Goal: Task Accomplishment & Management: Manage account settings

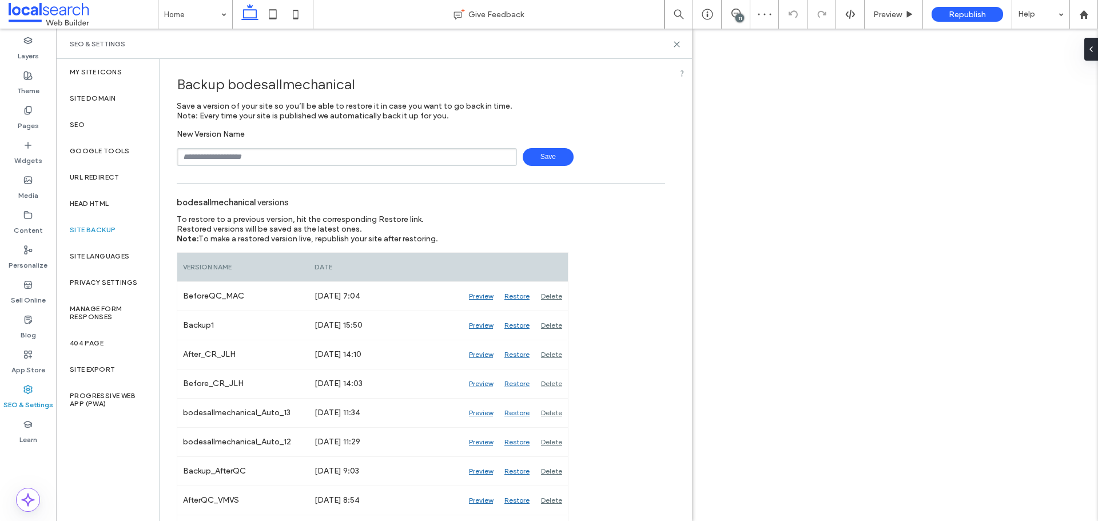
click at [679, 45] on icon at bounding box center [676, 44] width 9 height 9
click at [737, 18] on div "11" at bounding box center [739, 18] width 9 height 9
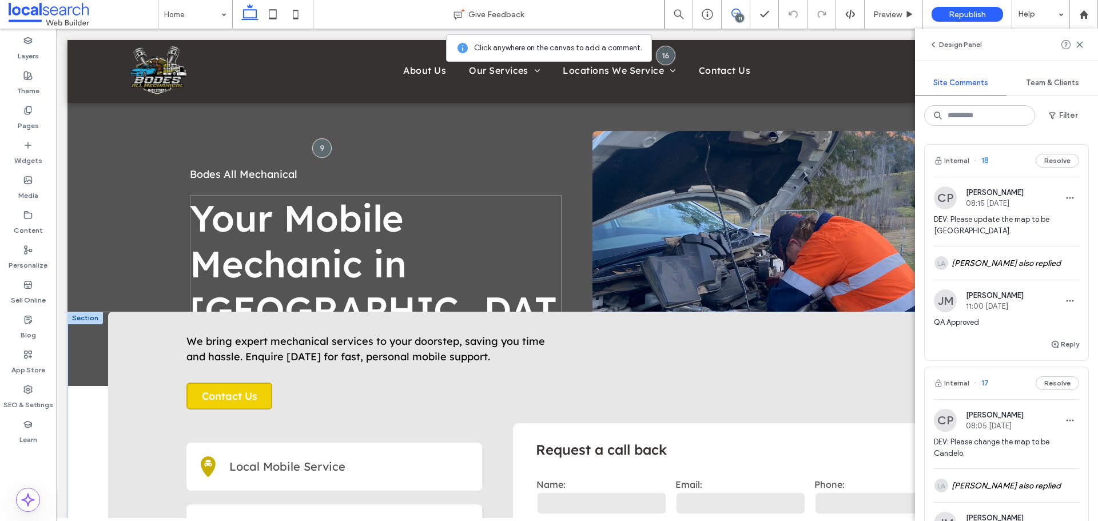
scroll to position [286, 0]
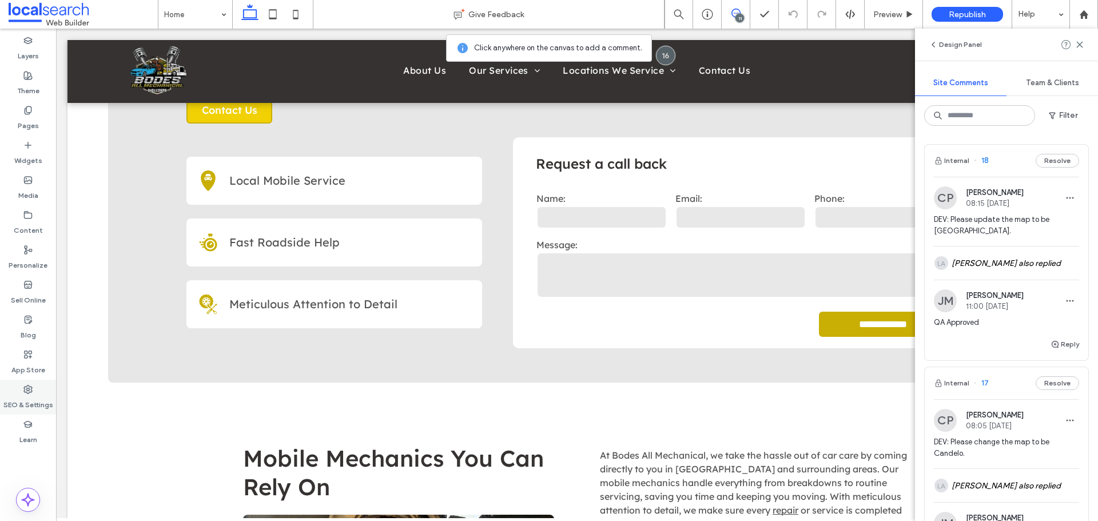
click at [24, 392] on icon at bounding box center [27, 389] width 9 height 9
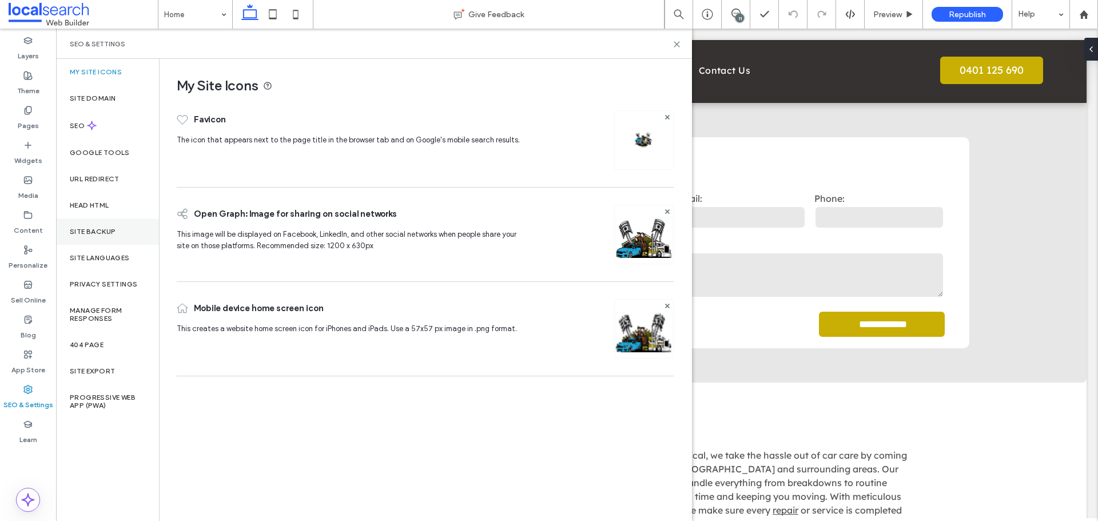
click at [94, 235] on label "Site Backup" at bounding box center [93, 232] width 46 height 8
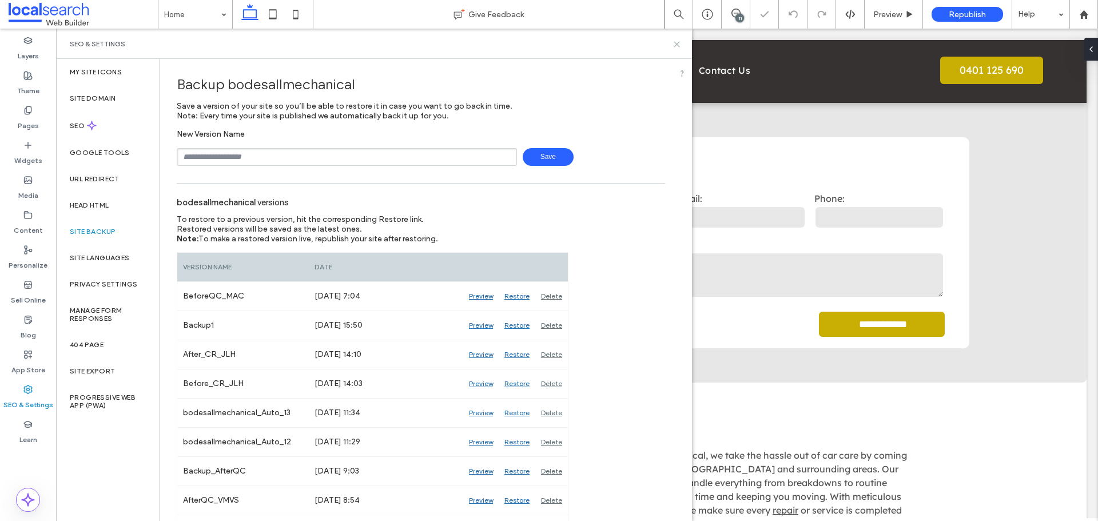
click at [677, 42] on icon at bounding box center [676, 44] width 9 height 9
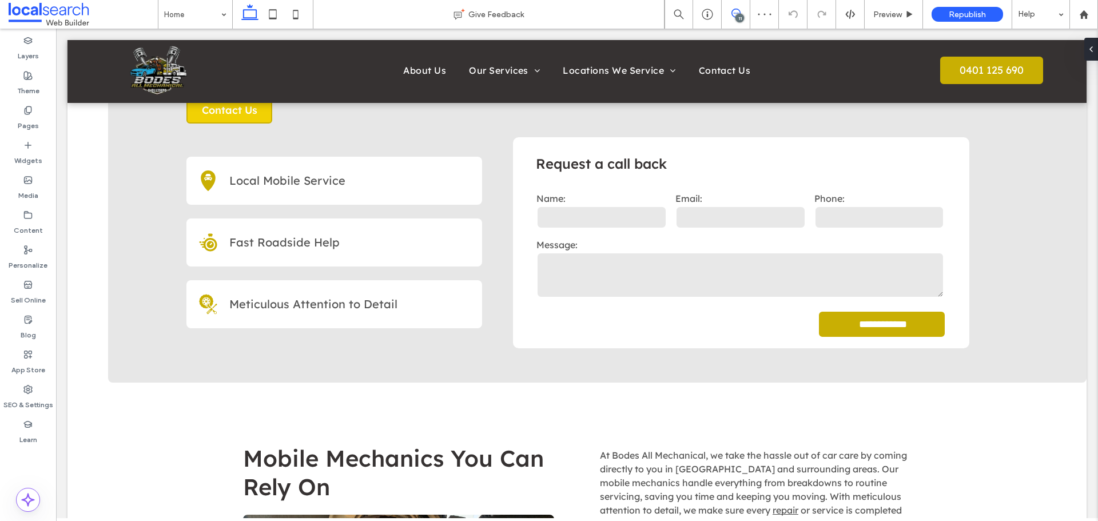
click at [734, 15] on icon at bounding box center [735, 13] width 9 height 9
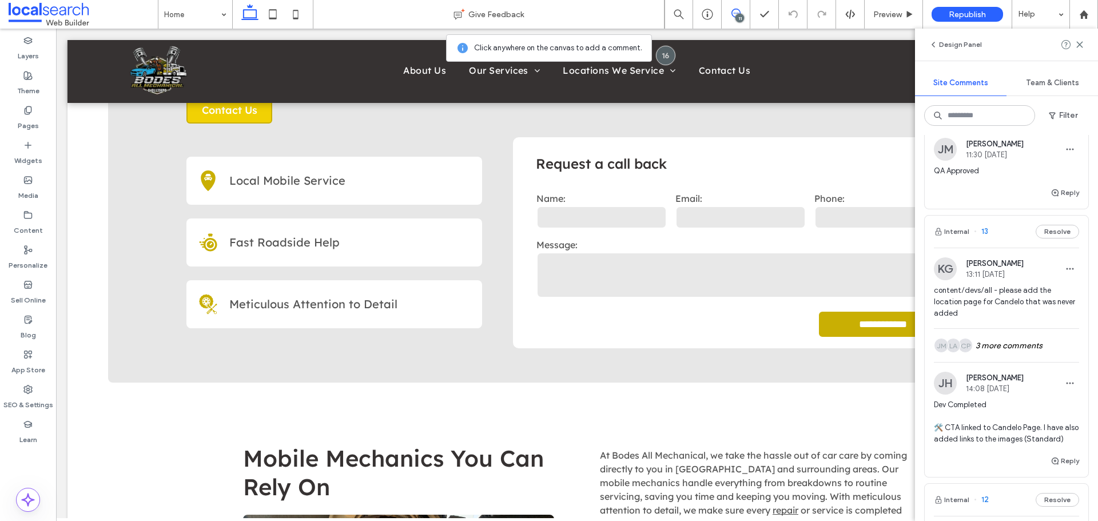
scroll to position [1143, 0]
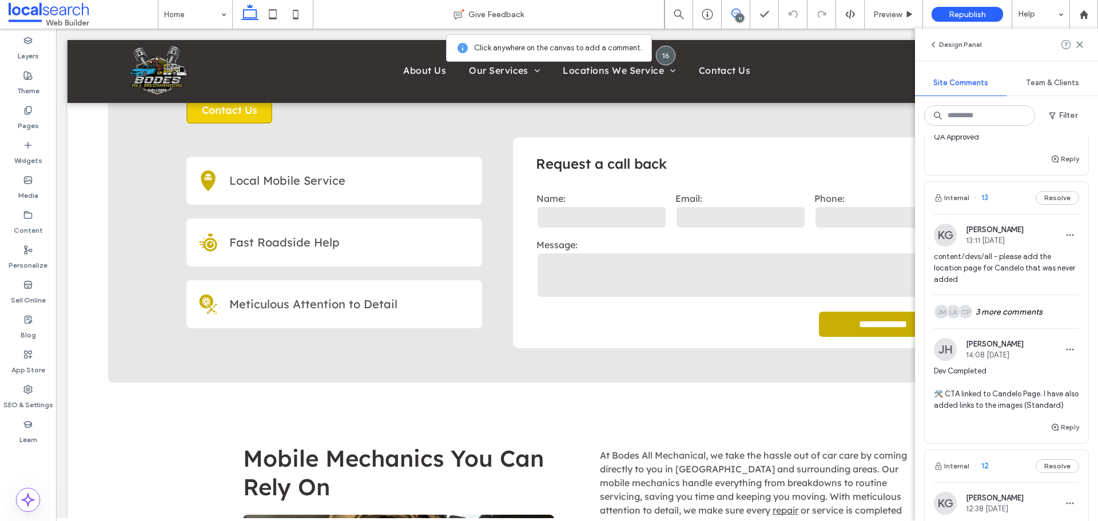
click at [1009, 276] on span "content/devs/all - please add the location page for Candelo that was never added" at bounding box center [1006, 268] width 145 height 34
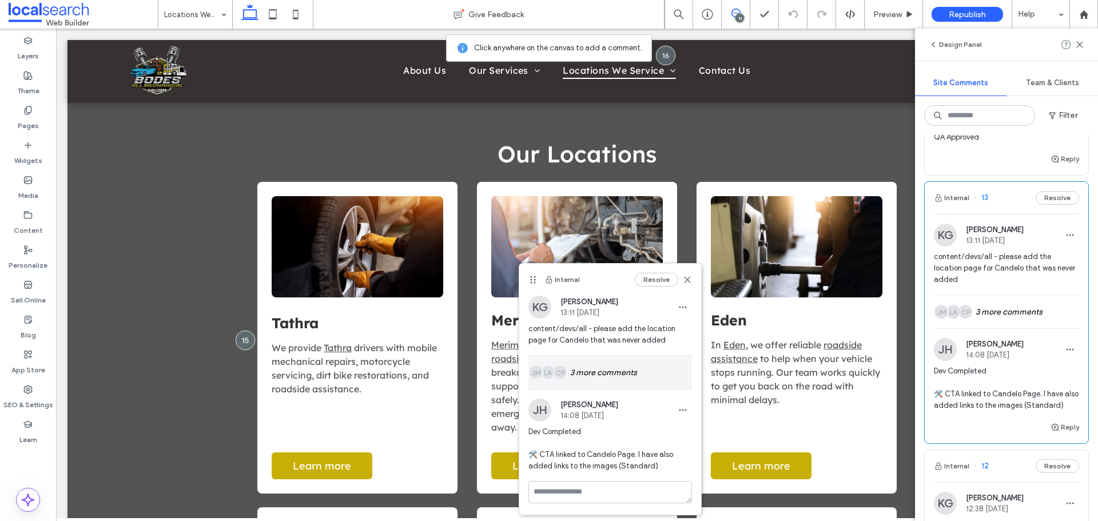
click at [599, 371] on div "CP LA JM 3 more comments" at bounding box center [610, 372] width 164 height 33
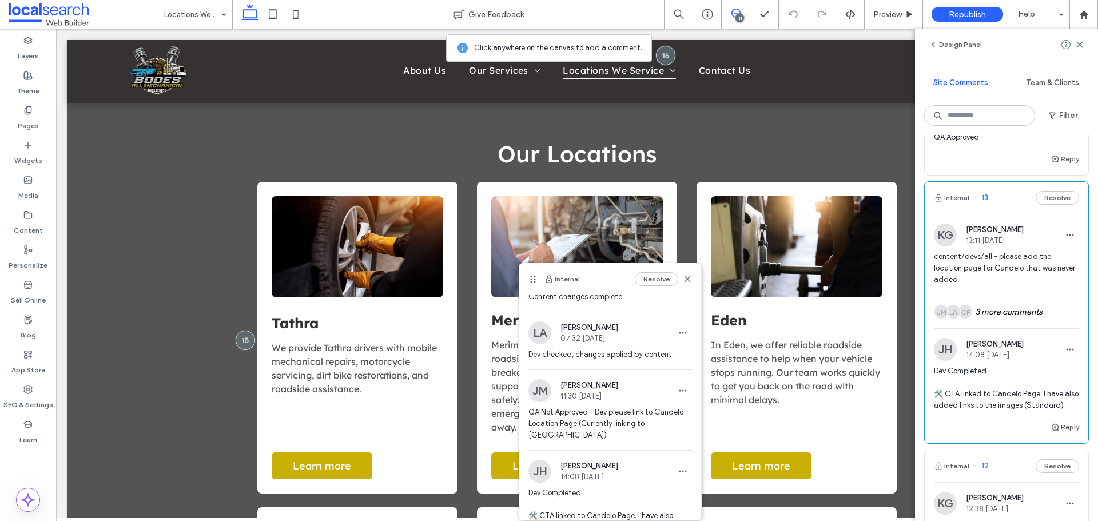
scroll to position [160, 0]
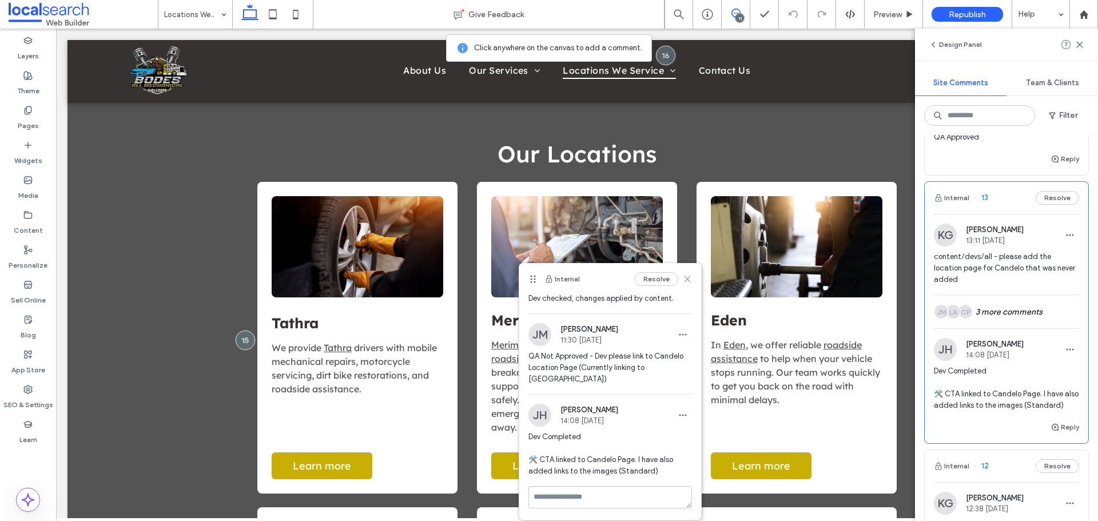
click at [683, 278] on icon at bounding box center [687, 278] width 9 height 9
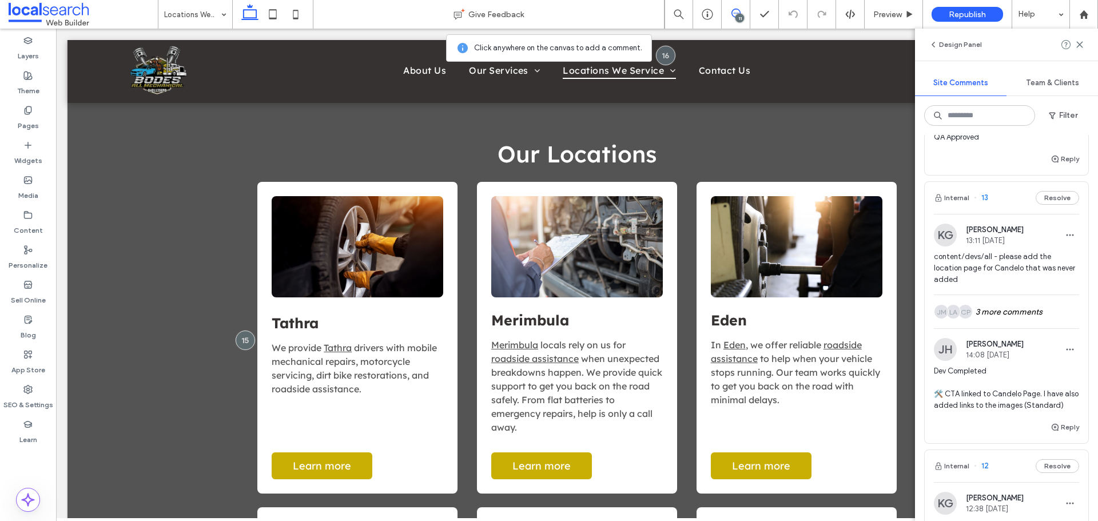
click at [1015, 274] on span "content/devs/all - please add the location page for Candelo that was never added" at bounding box center [1006, 268] width 145 height 34
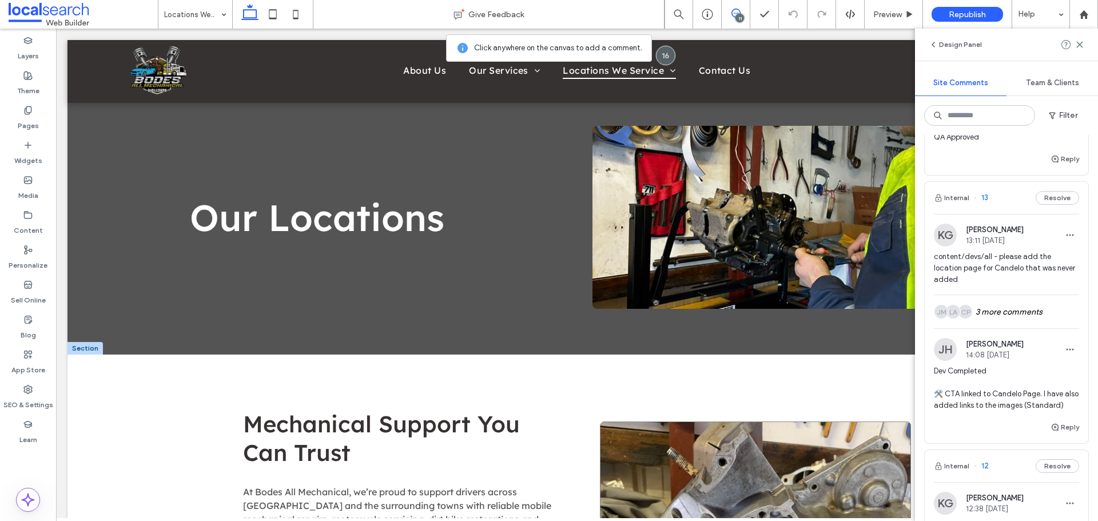
scroll to position [0, 0]
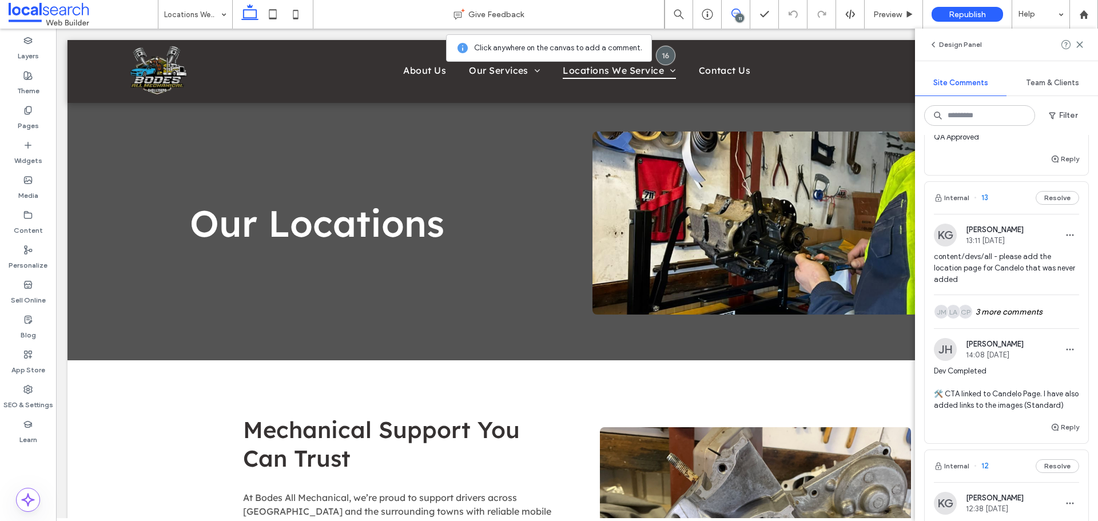
click at [1023, 246] on div "KG Katie Gibson 13:11 Oct 1 2025" at bounding box center [1006, 235] width 145 height 23
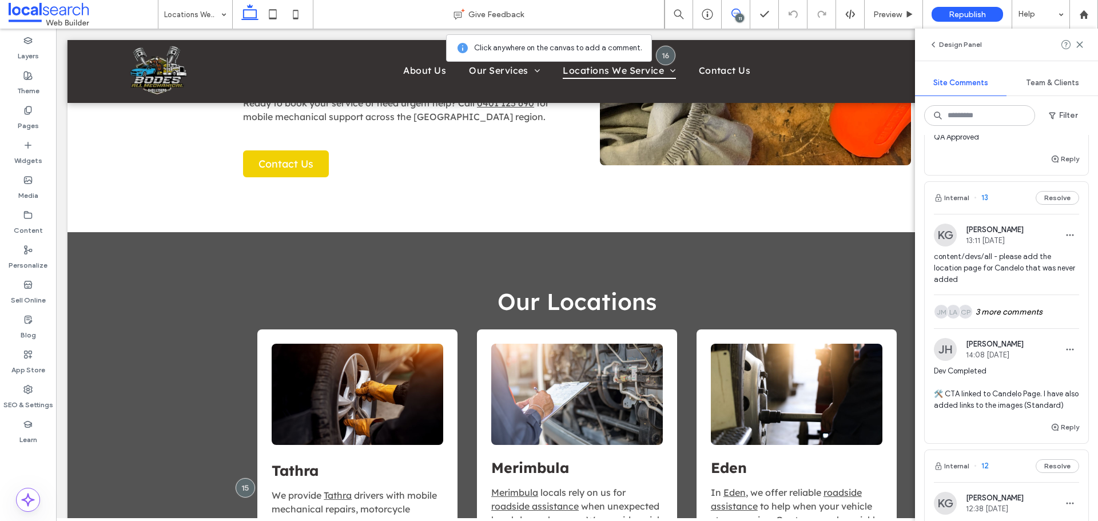
scroll to position [756, 0]
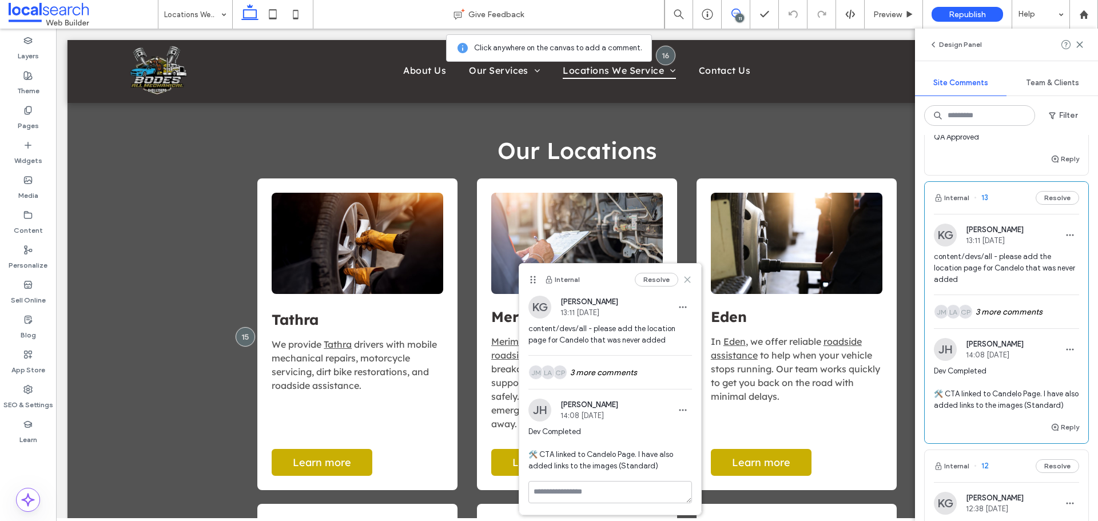
click at [688, 281] on icon at bounding box center [687, 279] width 9 height 9
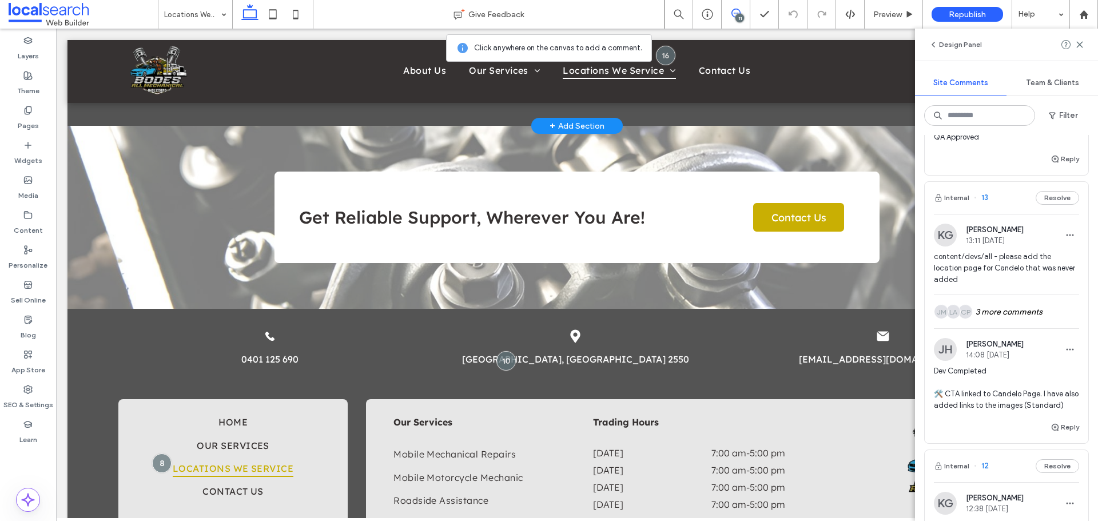
scroll to position [1499, 0]
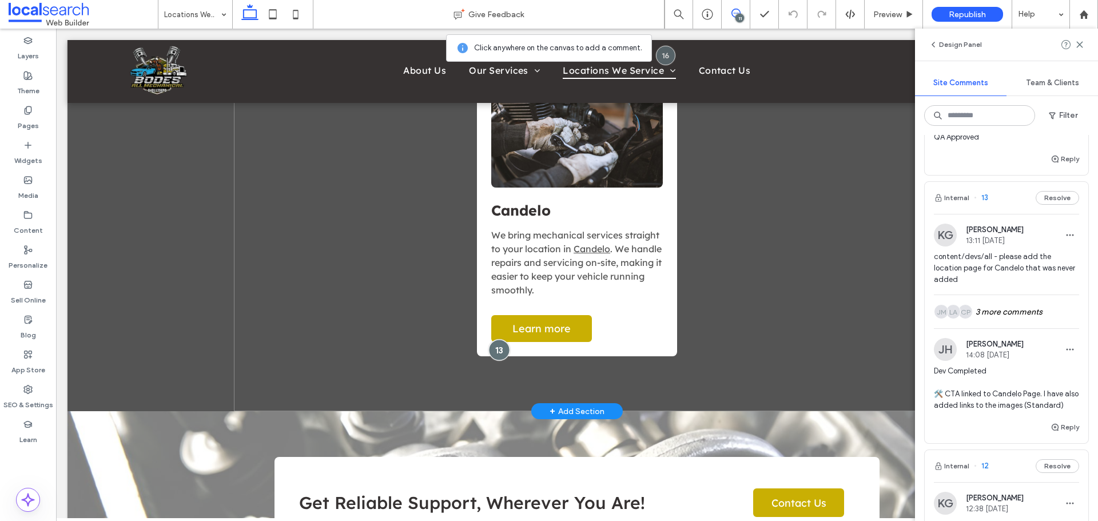
click at [496, 340] on div at bounding box center [498, 350] width 21 height 21
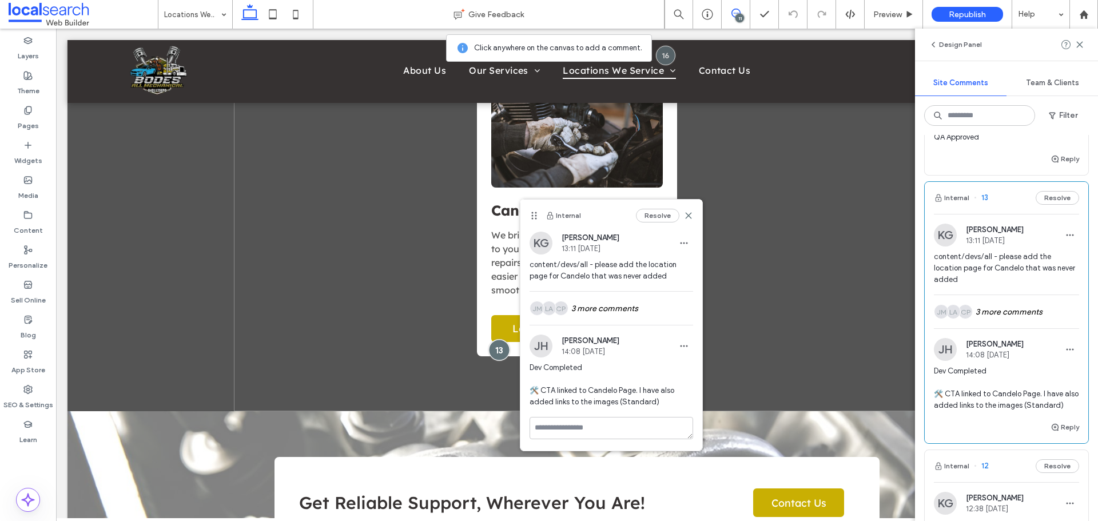
click at [496, 340] on div at bounding box center [498, 350] width 21 height 21
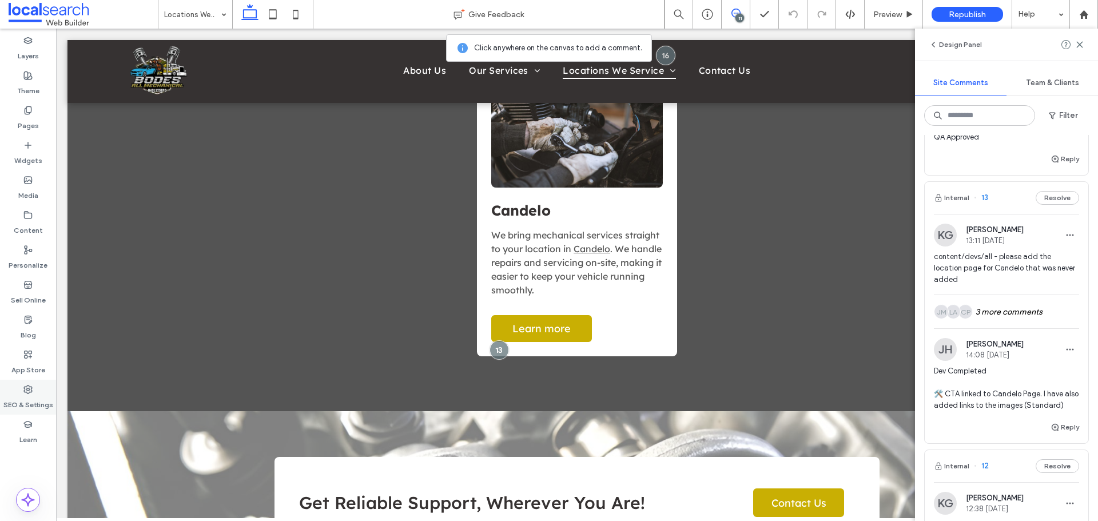
click at [13, 398] on label "SEO & Settings" at bounding box center [28, 402] width 50 height 16
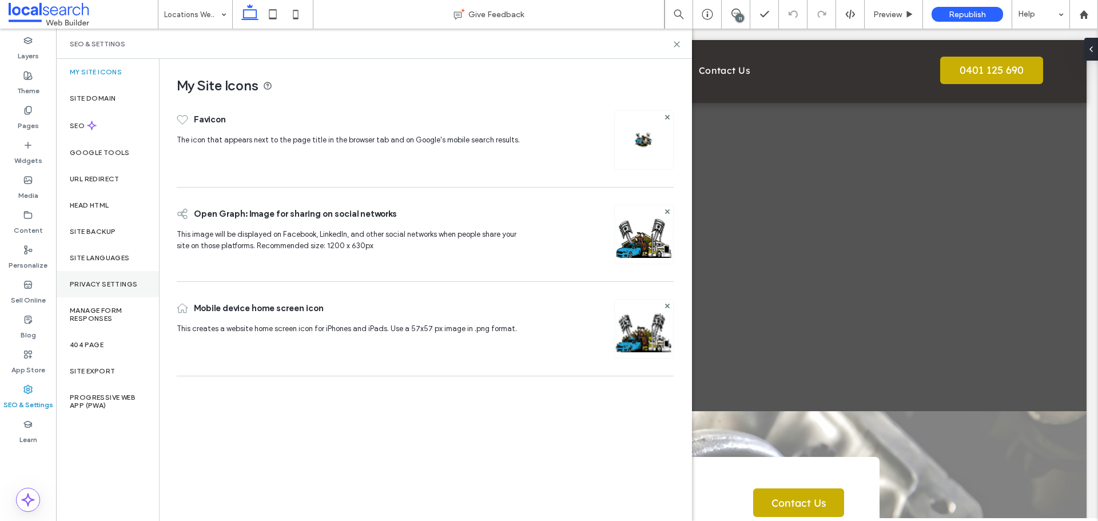
scroll to position [0, 0]
click at [107, 233] on label "Site Backup" at bounding box center [93, 232] width 46 height 8
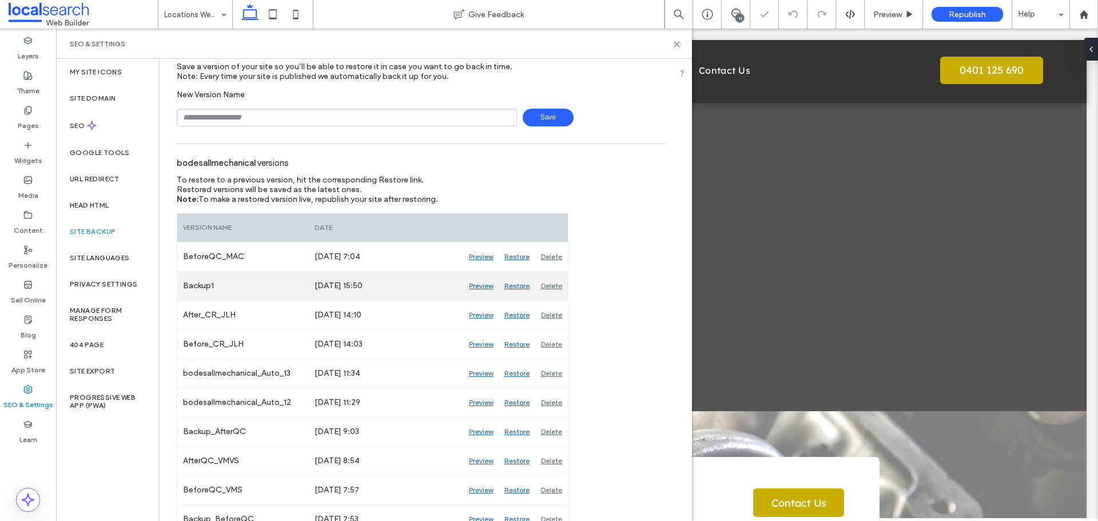
scroll to position [57, 0]
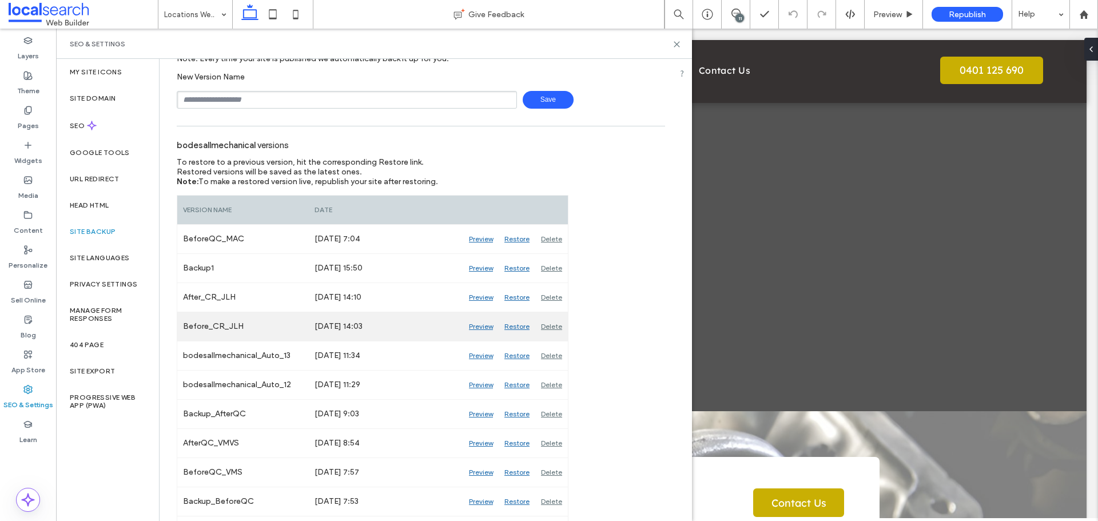
click at [478, 329] on div "Preview" at bounding box center [480, 326] width 35 height 29
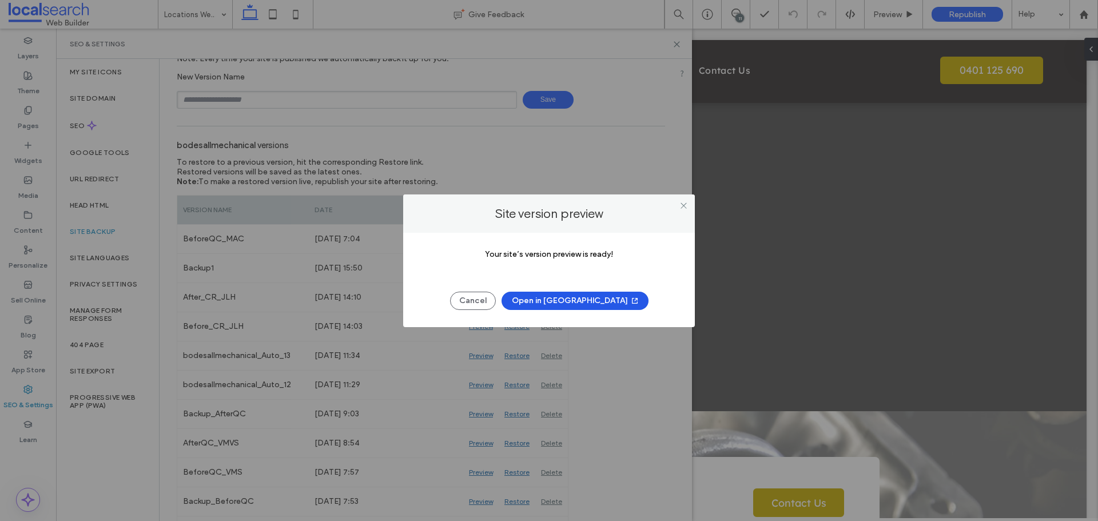
click at [587, 297] on button "Open in New Tab" at bounding box center [574, 301] width 147 height 18
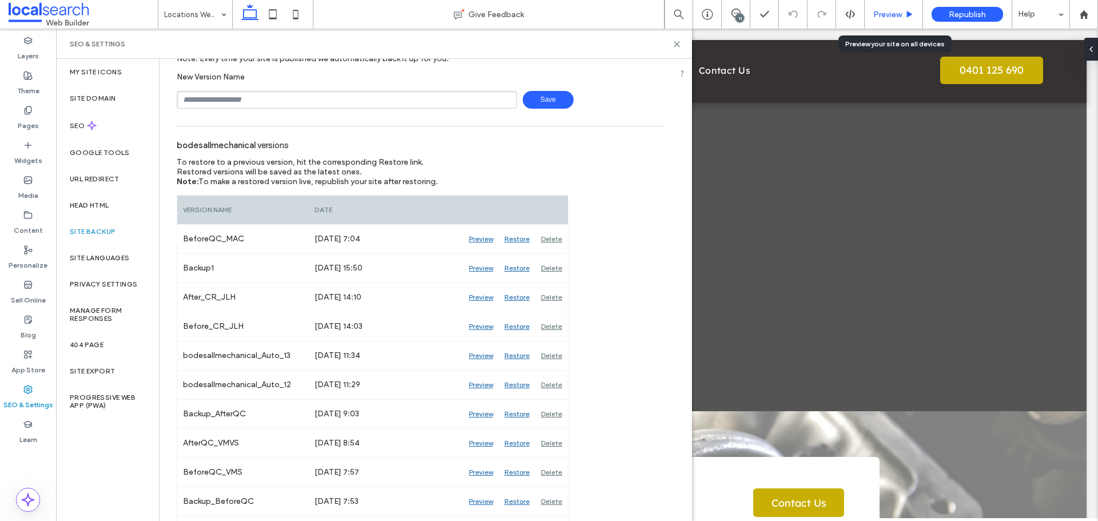
click at [891, 15] on span "Preview" at bounding box center [887, 15] width 29 height 10
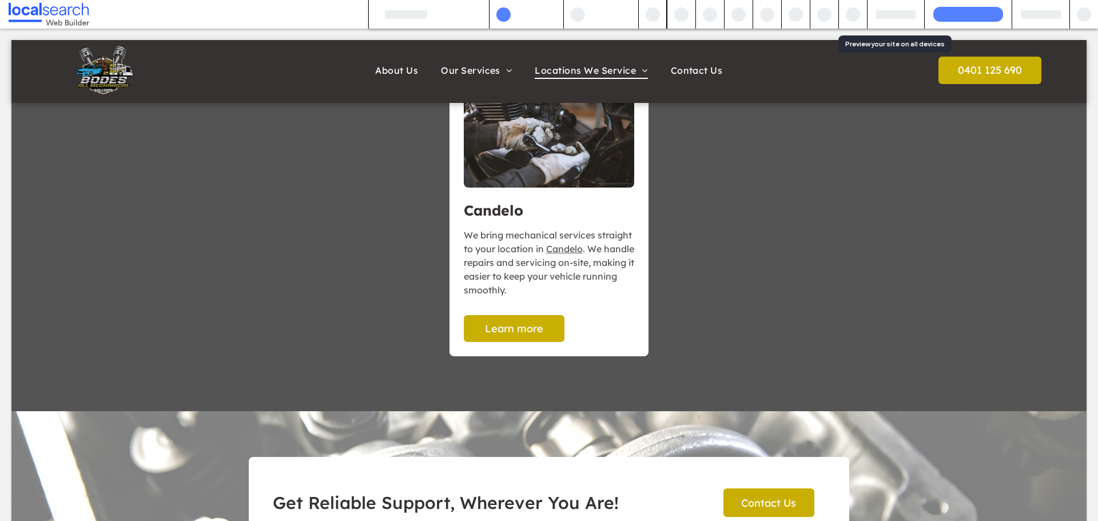
scroll to position [1488, 0]
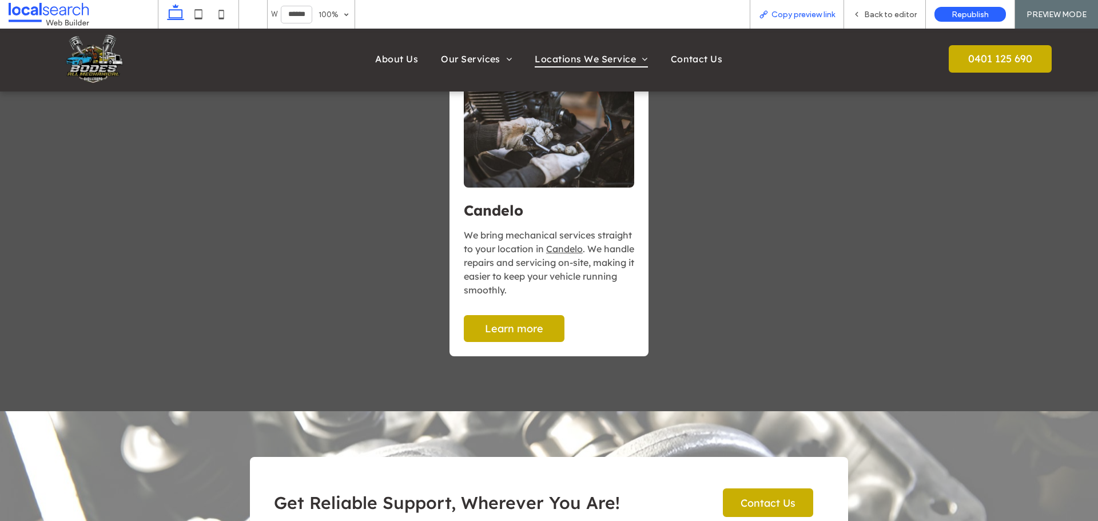
click at [788, 11] on span "Copy preview link" at bounding box center [802, 15] width 63 height 10
click at [883, 15] on span "Back to editor" at bounding box center [890, 15] width 53 height 10
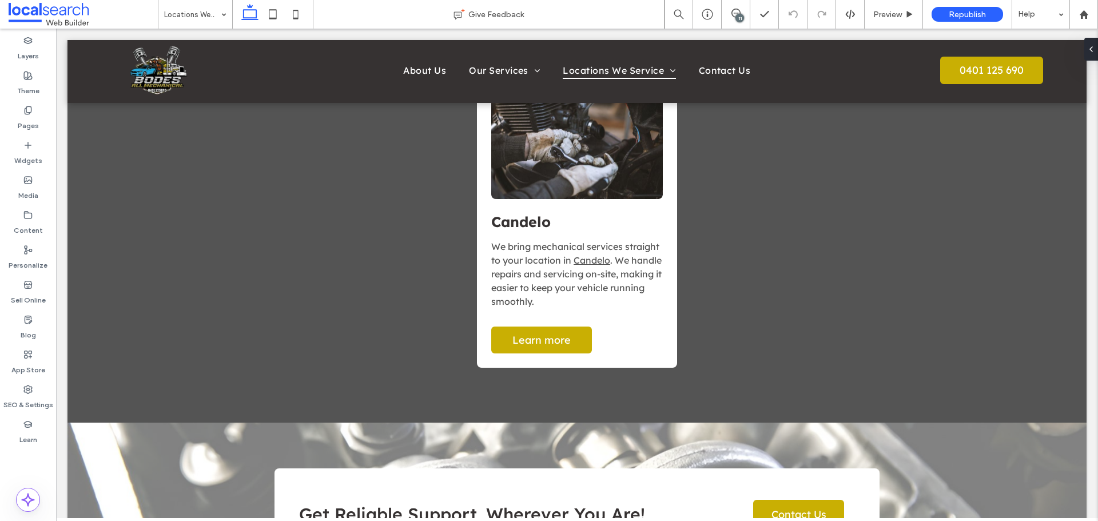
scroll to position [1499, 0]
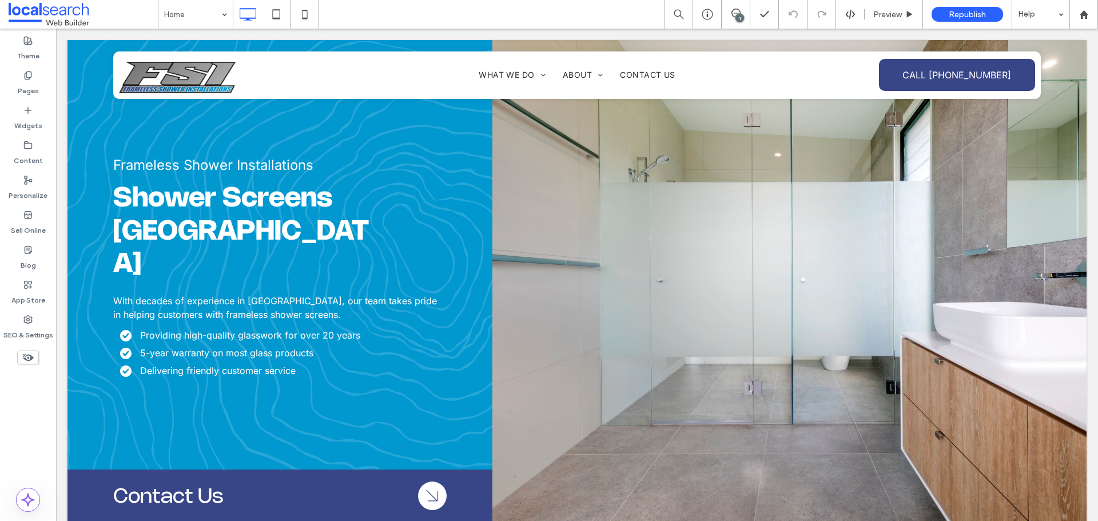
click at [737, 14] on div "1" at bounding box center [739, 18] width 9 height 9
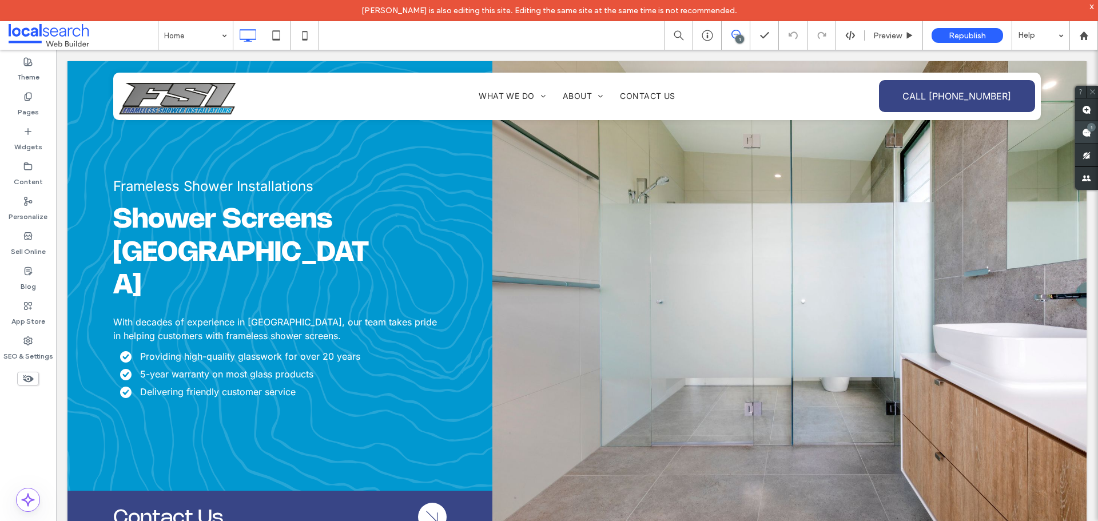
click at [1086, 133] on use at bounding box center [1086, 132] width 9 height 9
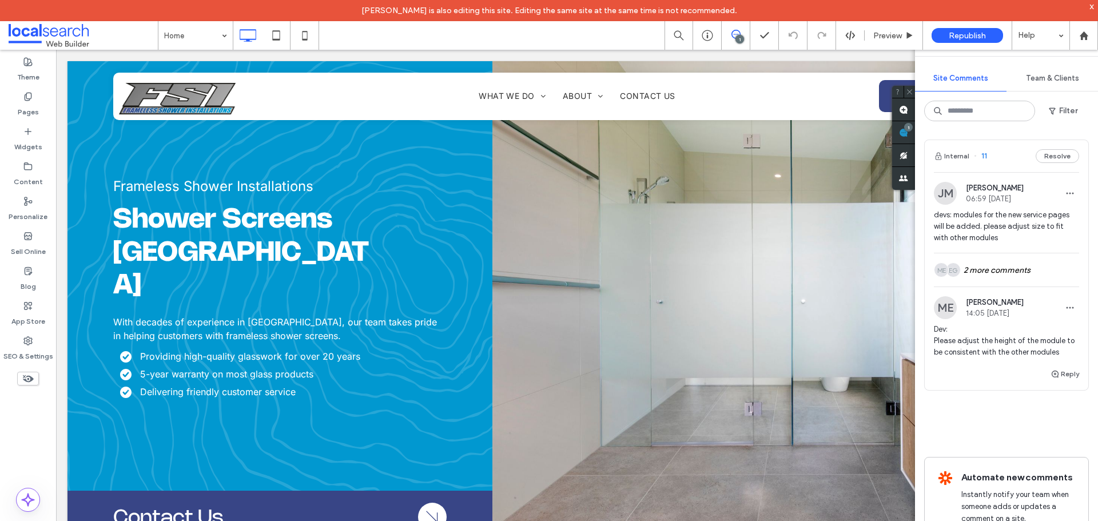
click at [999, 329] on span "Dev: Please adjust the height of the module to be consistent with the other mod…" at bounding box center [1006, 341] width 145 height 34
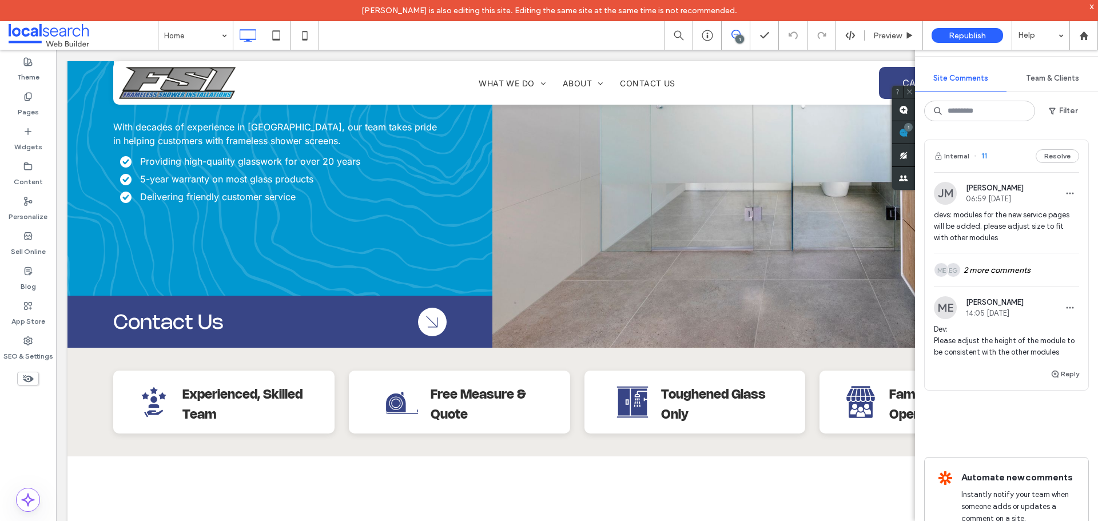
scroll to position [1673, 0]
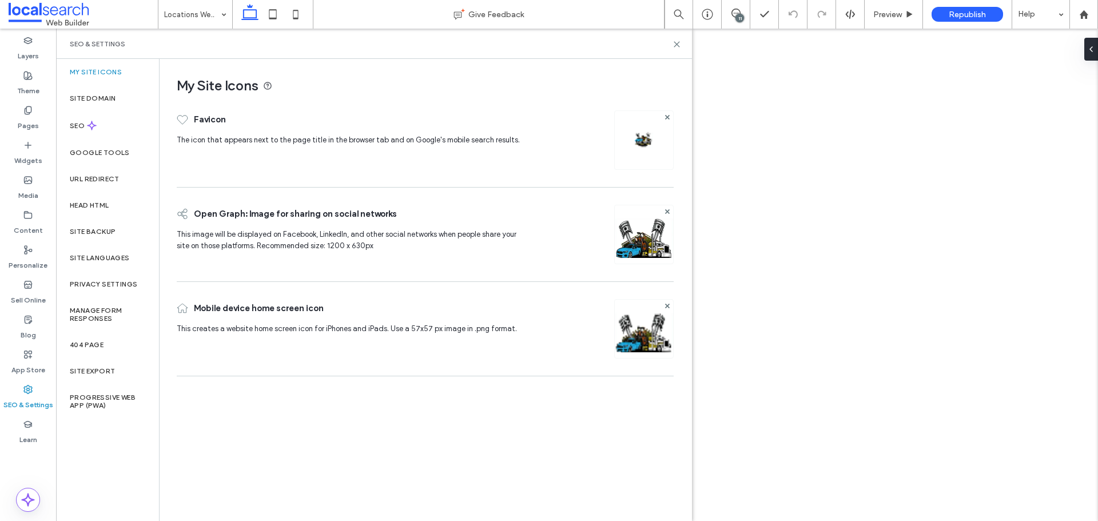
click at [113, 234] on label "Site Backup" at bounding box center [93, 232] width 46 height 8
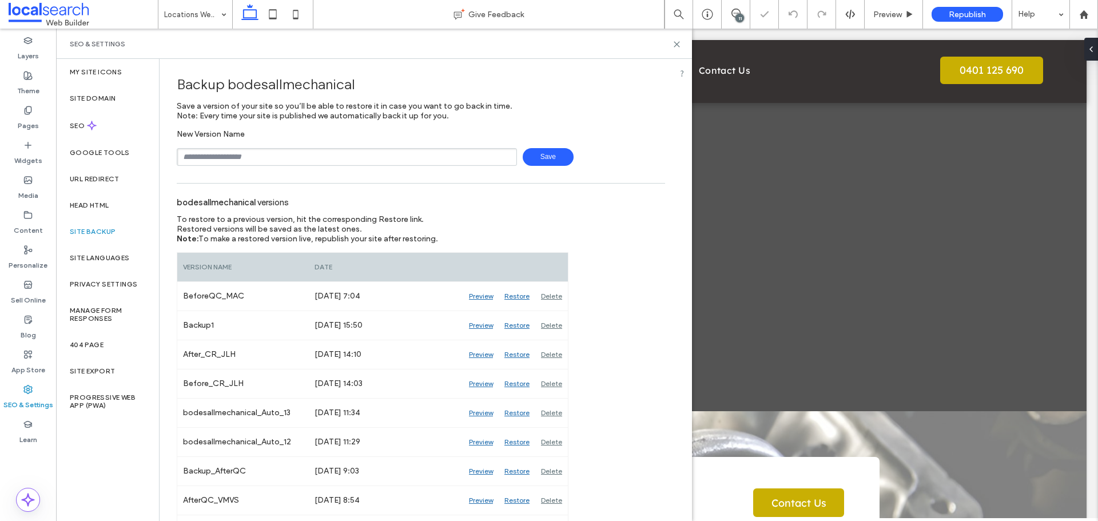
scroll to position [1499, 0]
click at [240, 159] on input "text" at bounding box center [347, 157] width 340 height 18
type input "**********"
click at [535, 158] on span "Save" at bounding box center [548, 157] width 51 height 18
